Goal: Check status: Check status

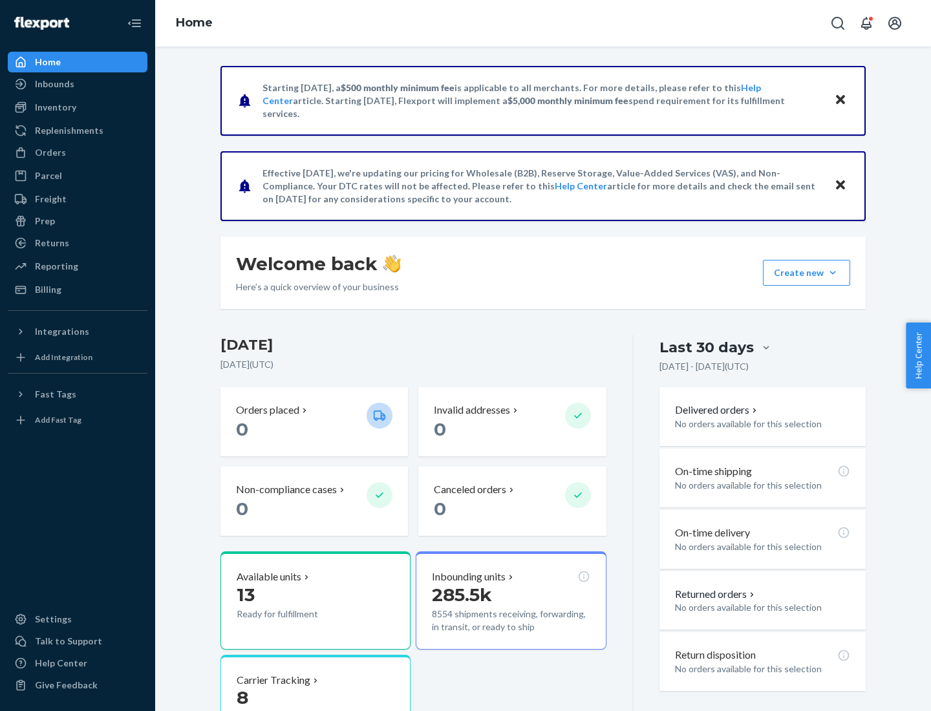
click at [833, 273] on button "Create new Create new inbound Create new order Create new product" at bounding box center [806, 273] width 87 height 26
click at [54, 84] on div "Inbounds" at bounding box center [54, 84] width 39 height 13
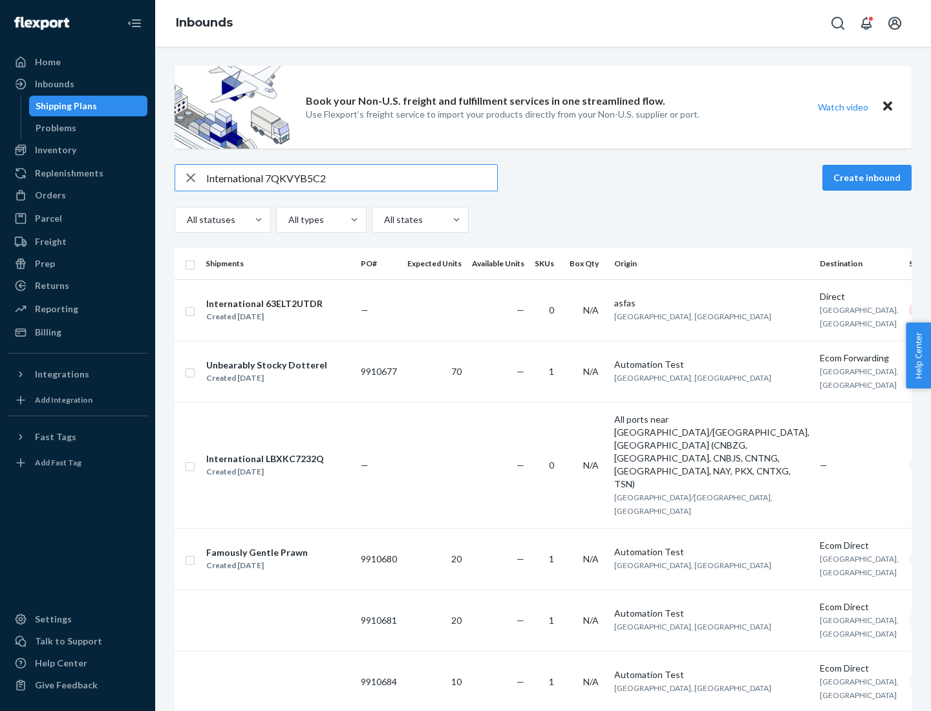
type input "International 7QKVYB5C29"
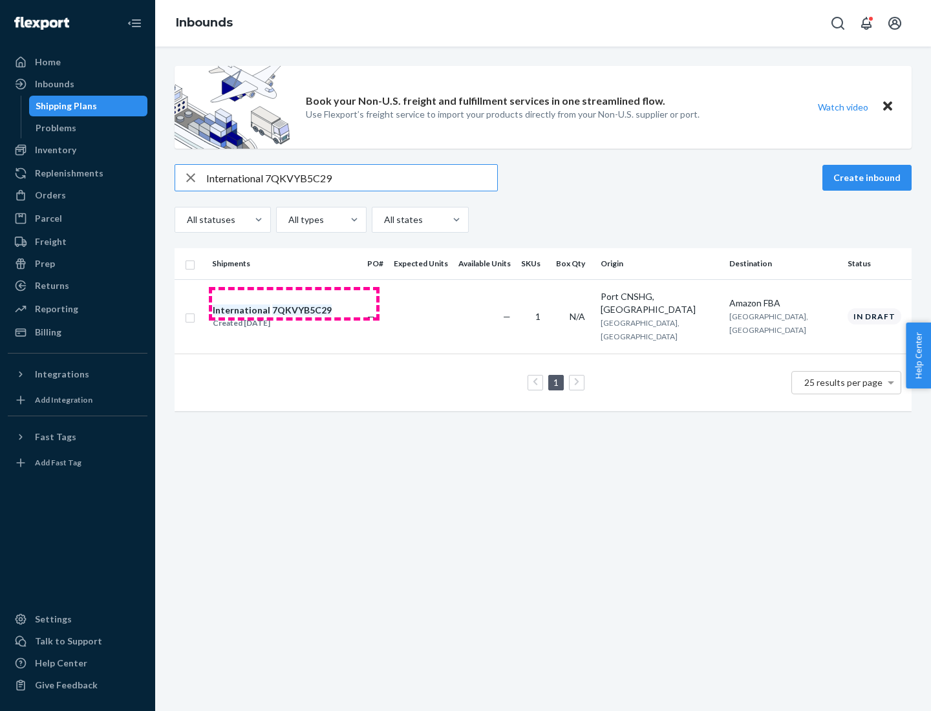
click at [294, 317] on div "Created [DATE]" at bounding box center [272, 323] width 119 height 13
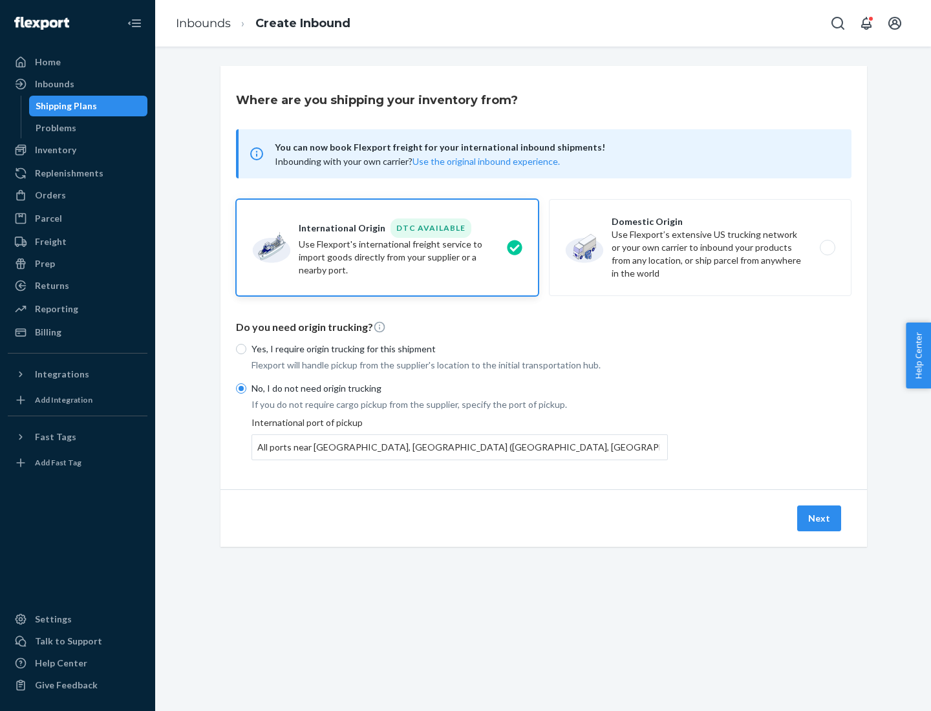
click at [820, 518] on button "Next" at bounding box center [819, 519] width 44 height 26
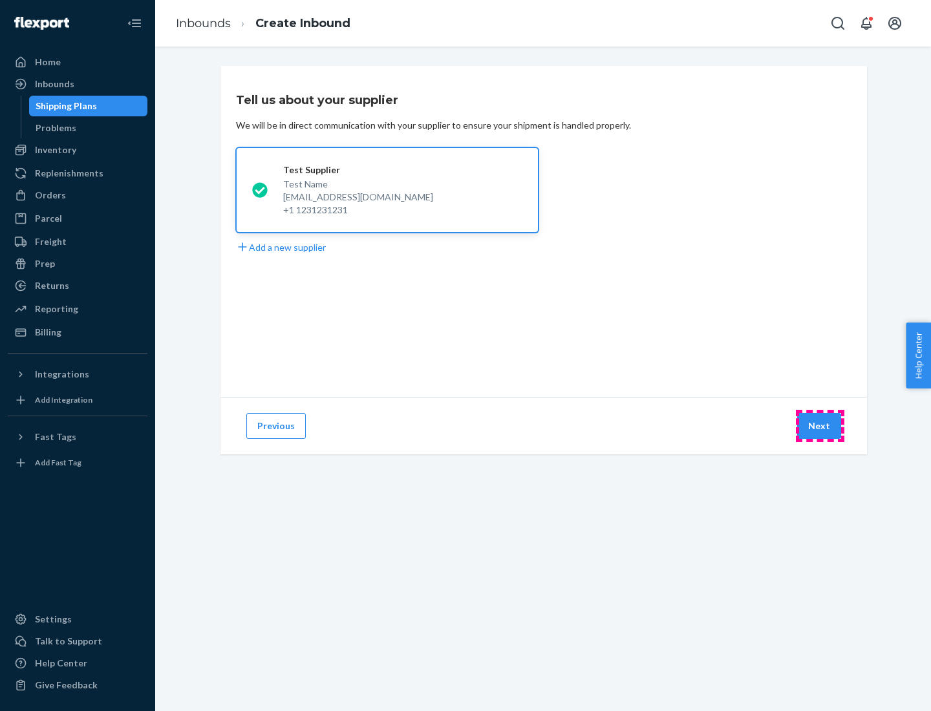
click at [820, 426] on button "Next" at bounding box center [819, 426] width 44 height 26
